Goal: Task Accomplishment & Management: Use online tool/utility

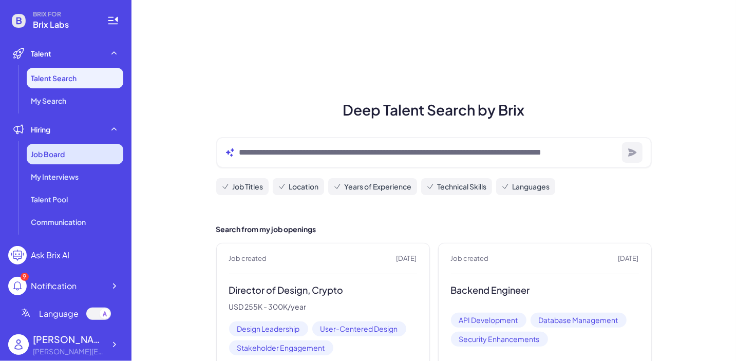
click at [93, 150] on div "Job Board" at bounding box center [75, 154] width 97 height 21
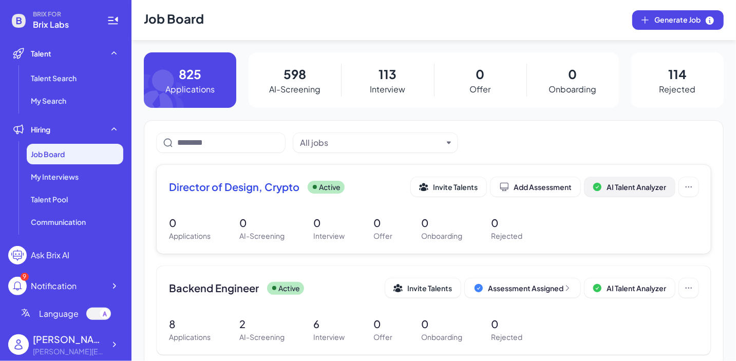
click at [629, 193] on button "AI Talent Analyzer" at bounding box center [630, 187] width 90 height 20
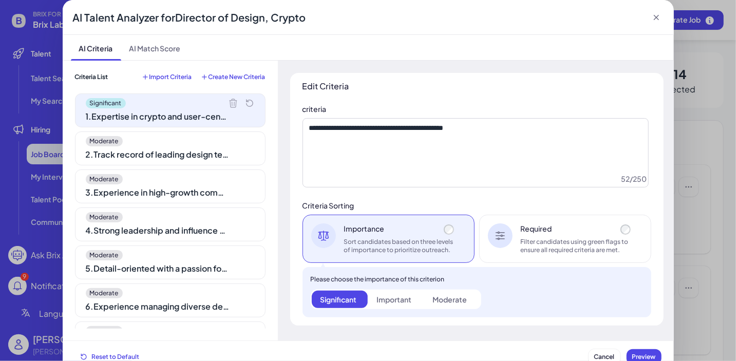
click at [238, 76] on span "Create New Criteria" at bounding box center [237, 77] width 57 height 8
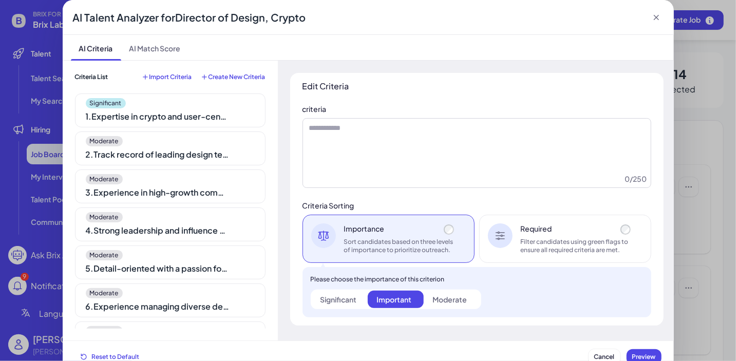
click at [177, 85] on div "Criteria List Import Criteria Create New Criteria Significant 1 . Expertise in …" at bounding box center [170, 201] width 191 height 256
click at [175, 75] on span "Import Criteria" at bounding box center [171, 77] width 43 height 8
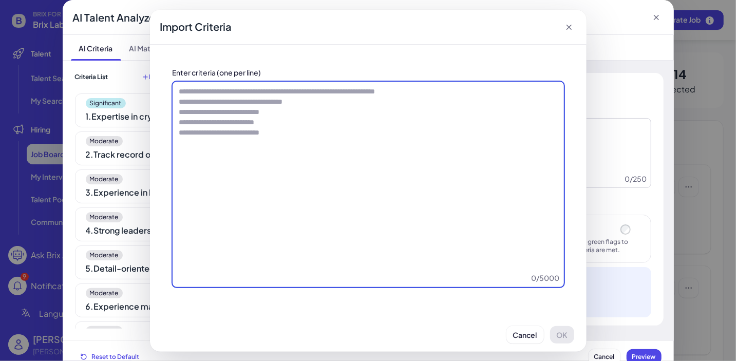
click at [493, 121] on textarea at bounding box center [369, 185] width 392 height 206
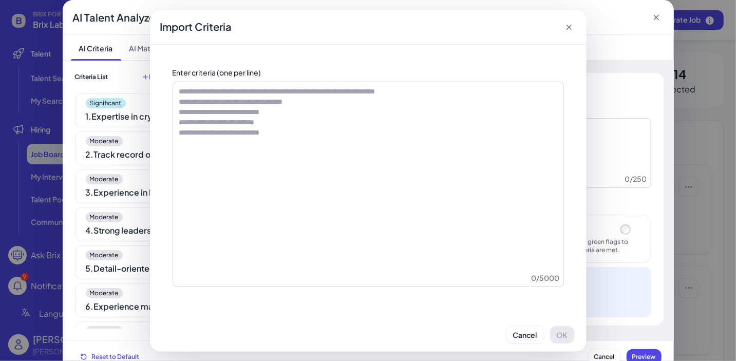
click at [574, 22] on icon at bounding box center [569, 27] width 10 height 10
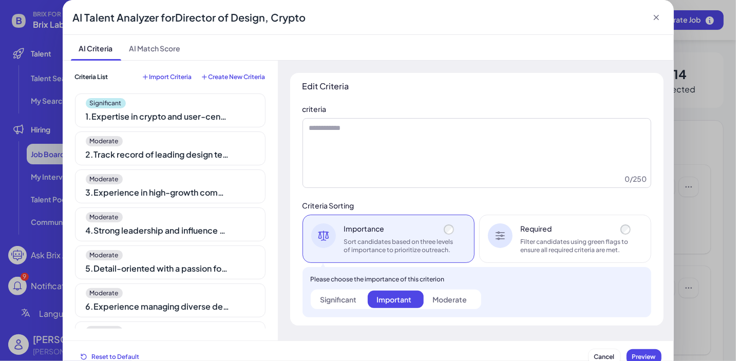
click at [236, 73] on span "Create New Criteria" at bounding box center [237, 77] width 57 height 8
click at [242, 77] on span "Create New Criteria" at bounding box center [237, 77] width 57 height 8
click at [92, 78] on span "Criteria List" at bounding box center [91, 77] width 33 height 8
click at [657, 20] on icon at bounding box center [656, 17] width 10 height 10
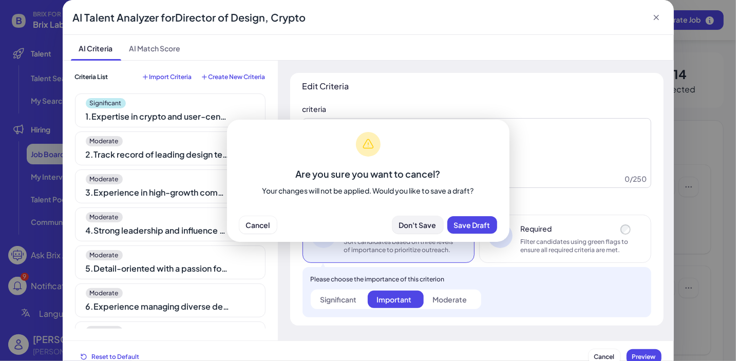
click at [417, 218] on button "Don't Save" at bounding box center [418, 224] width 51 height 17
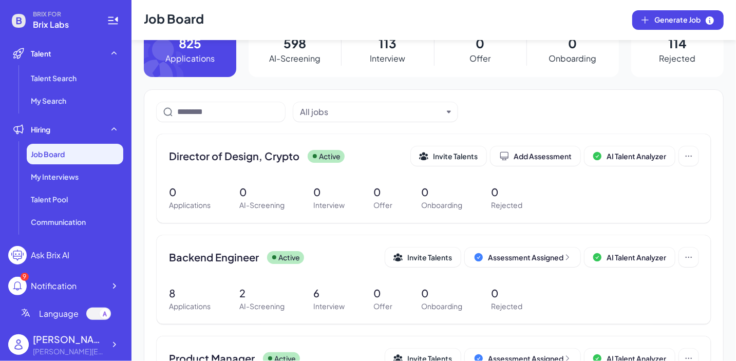
scroll to position [49, 0]
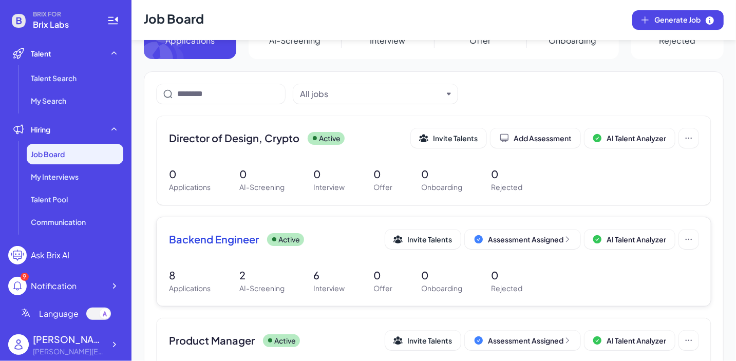
click at [263, 233] on div "Backend Engineer Active" at bounding box center [277, 239] width 216 height 14
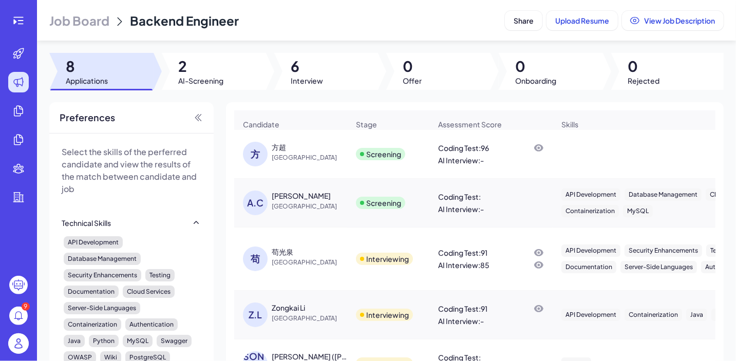
click at [224, 79] on div at bounding box center [214, 71] width 104 height 37
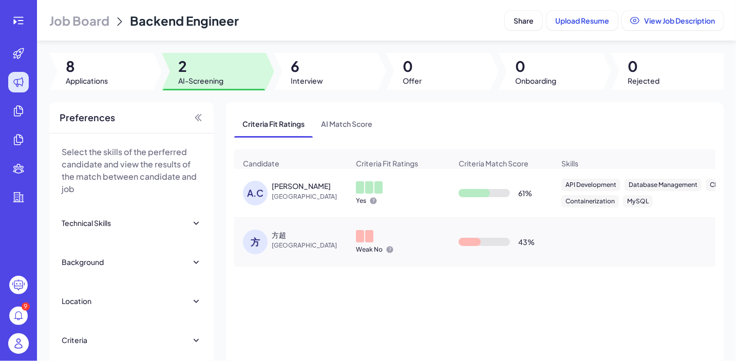
click at [275, 196] on span "[GEOGRAPHIC_DATA]" at bounding box center [310, 197] width 77 height 10
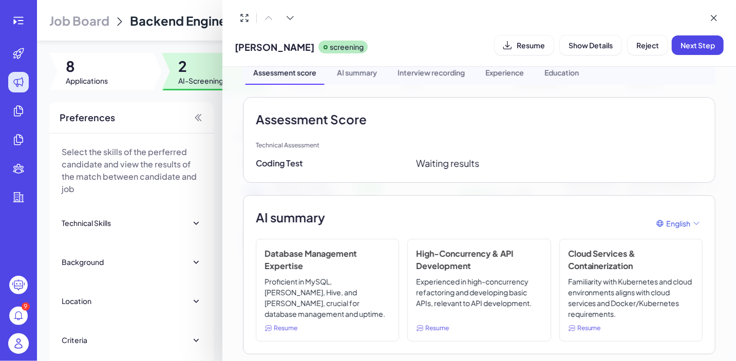
scroll to position [81, 0]
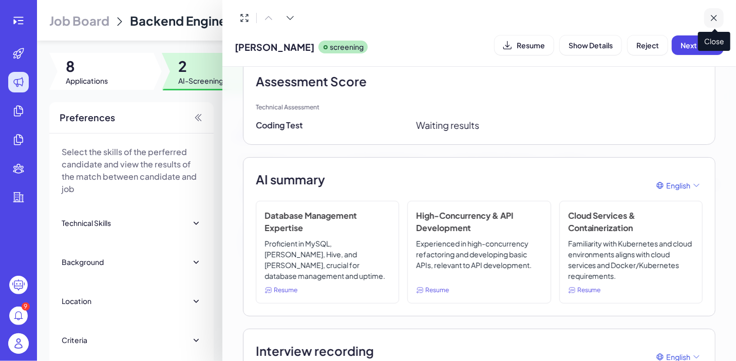
click at [711, 16] on icon at bounding box center [714, 18] width 10 height 10
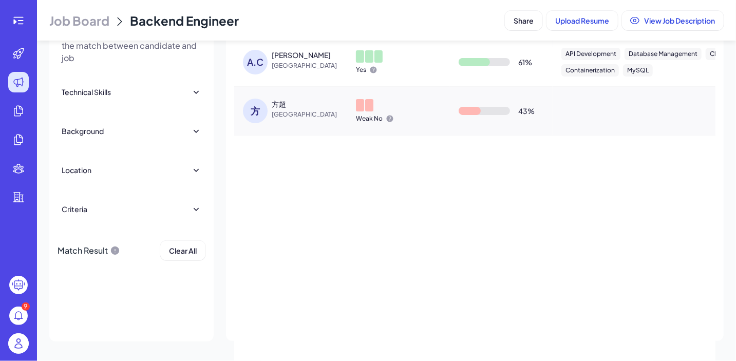
scroll to position [0, 0]
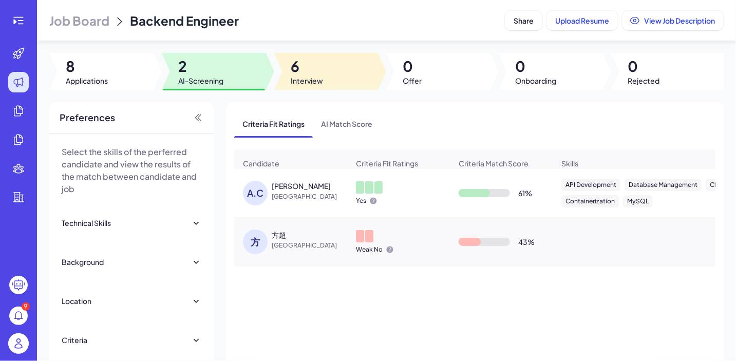
click at [330, 73] on div at bounding box center [326, 71] width 104 height 37
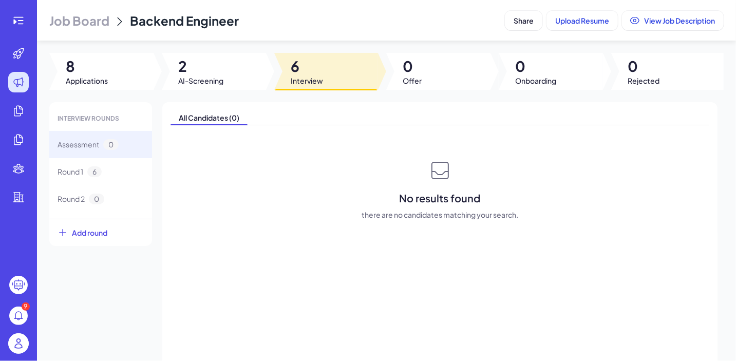
click at [146, 90] on div "Job Board Backend Engineer Share Upload Resume View Job Description 8 Applicati…" at bounding box center [386, 180] width 699 height 361
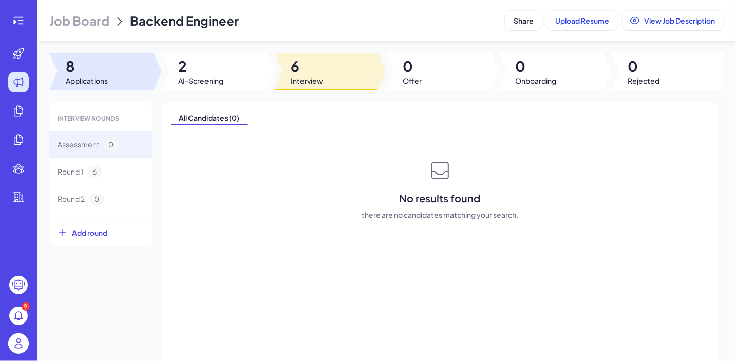
click at [135, 80] on div at bounding box center [101, 71] width 104 height 37
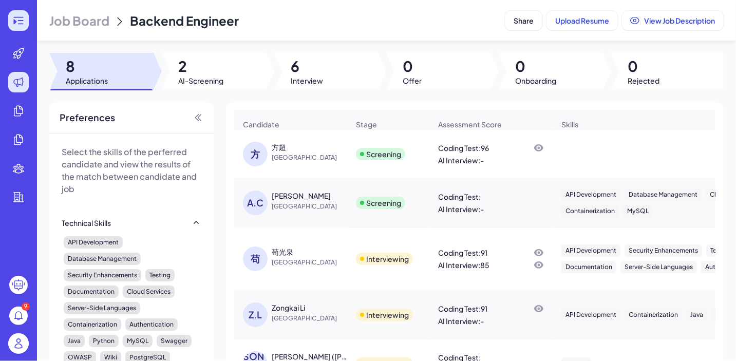
click at [12, 13] on div at bounding box center [18, 20] width 21 height 21
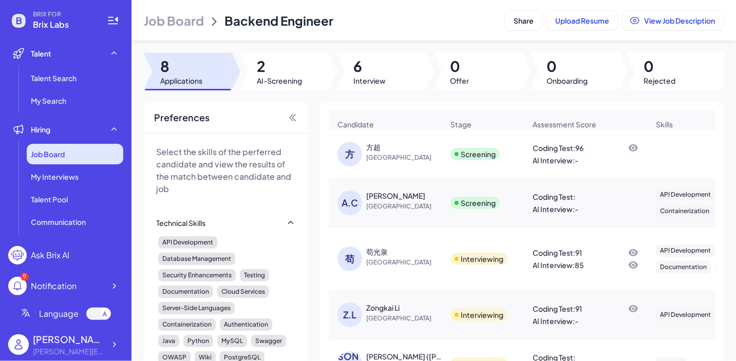
click at [74, 159] on div "Job Board" at bounding box center [75, 154] width 97 height 21
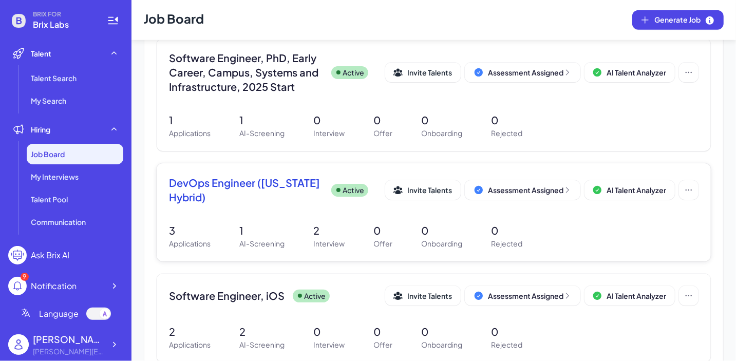
scroll to position [343, 0]
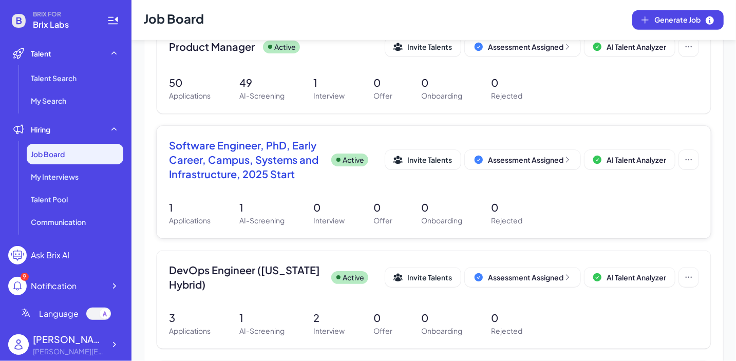
click at [281, 180] on span "Software Engineer, PhD, Early Career, Campus, Systems and Infrastructure, 2025 …" at bounding box center [246, 159] width 154 height 43
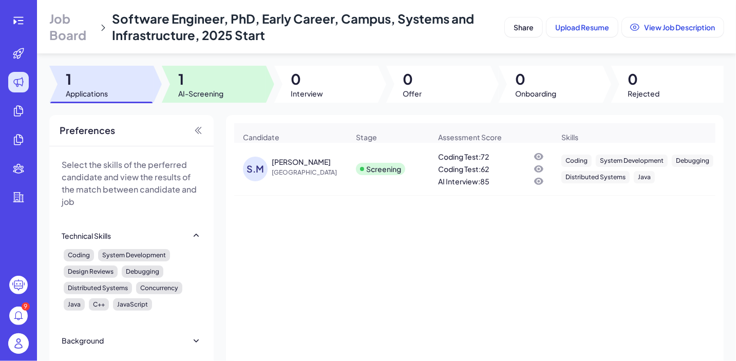
click at [232, 91] on div at bounding box center [214, 84] width 104 height 37
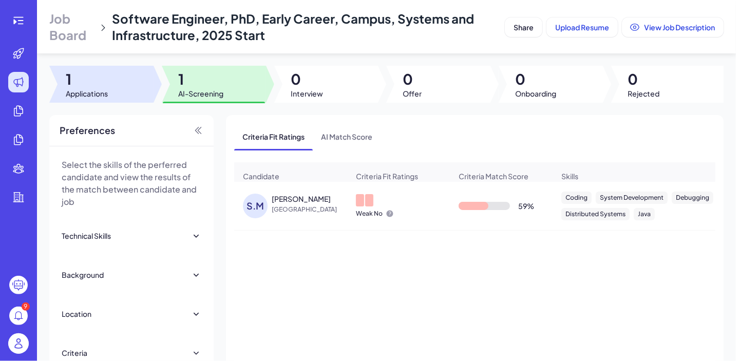
click at [124, 96] on div at bounding box center [101, 84] width 104 height 37
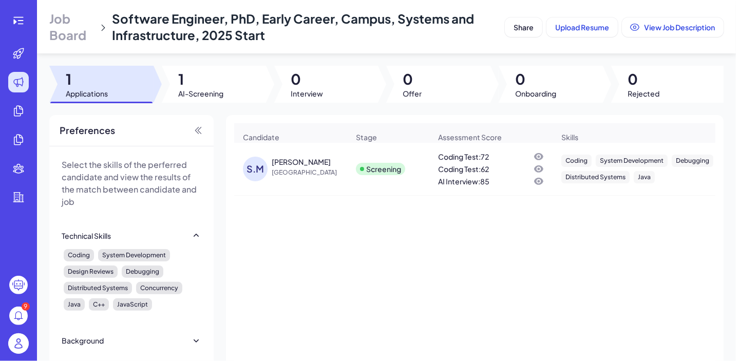
click at [307, 165] on div "[PERSON_NAME]" at bounding box center [301, 162] width 59 height 10
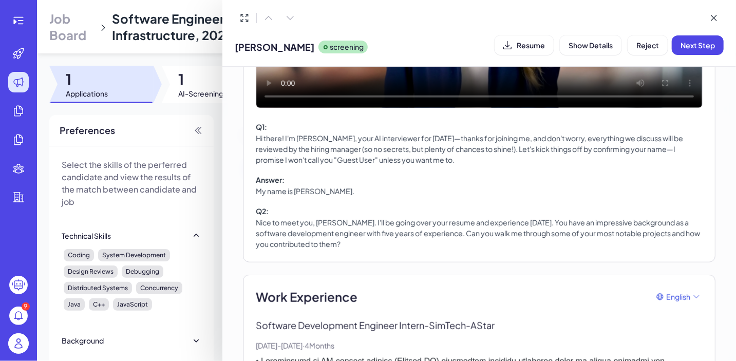
scroll to position [580, 0]
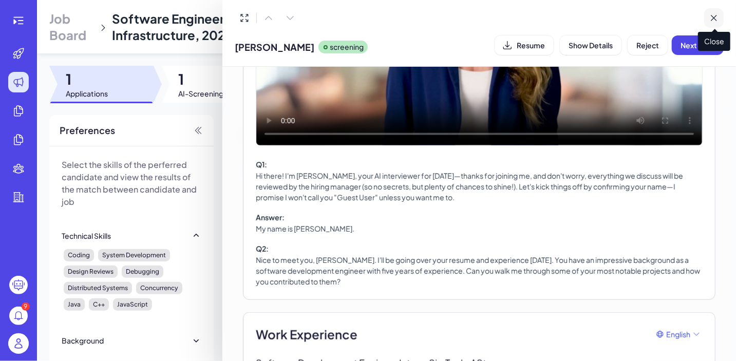
click at [716, 14] on icon at bounding box center [714, 18] width 10 height 10
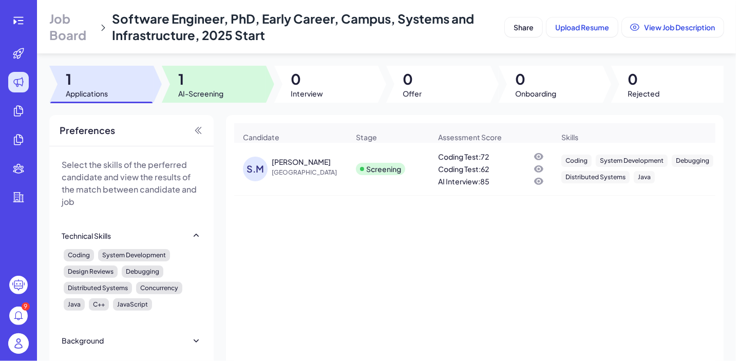
click at [249, 79] on div at bounding box center [214, 84] width 104 height 37
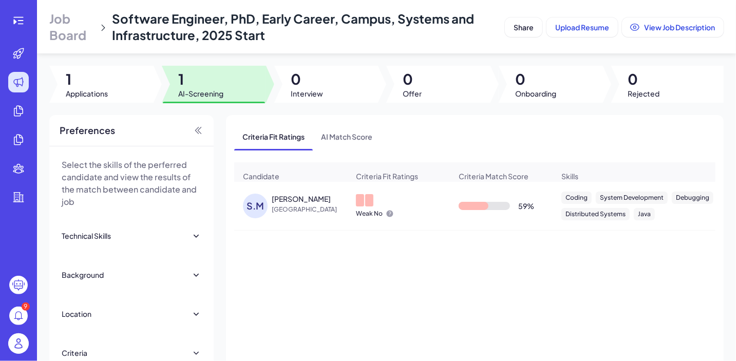
click at [284, 198] on div "[PERSON_NAME]" at bounding box center [301, 199] width 59 height 10
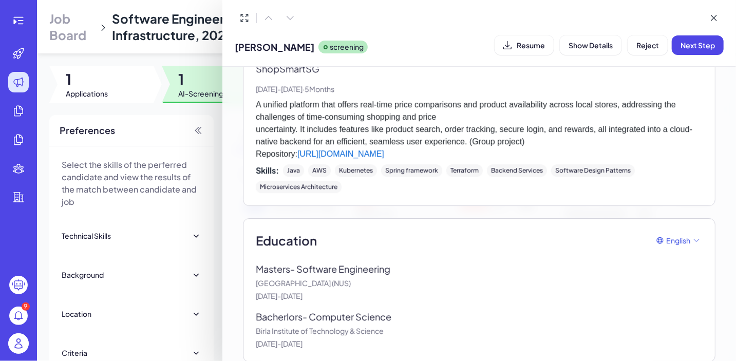
scroll to position [1951, 0]
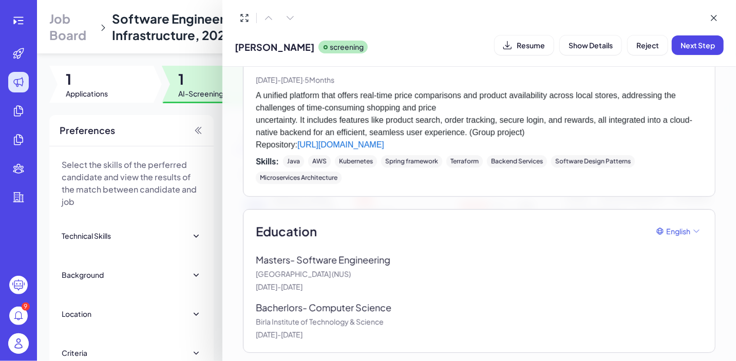
click at [361, 322] on p "Birla Institute of Technology & Science" at bounding box center [479, 321] width 447 height 11
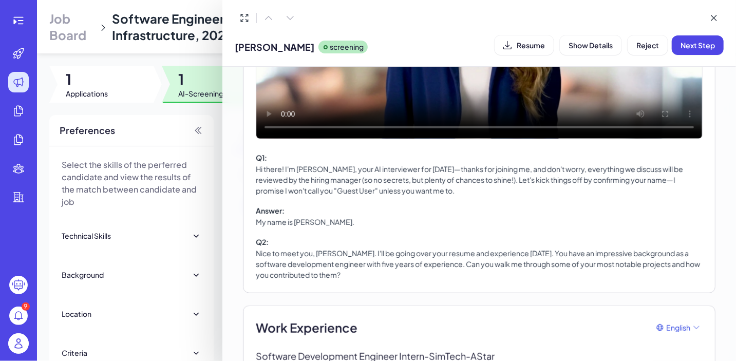
scroll to position [589, 0]
